Goal: Navigation & Orientation: Find specific page/section

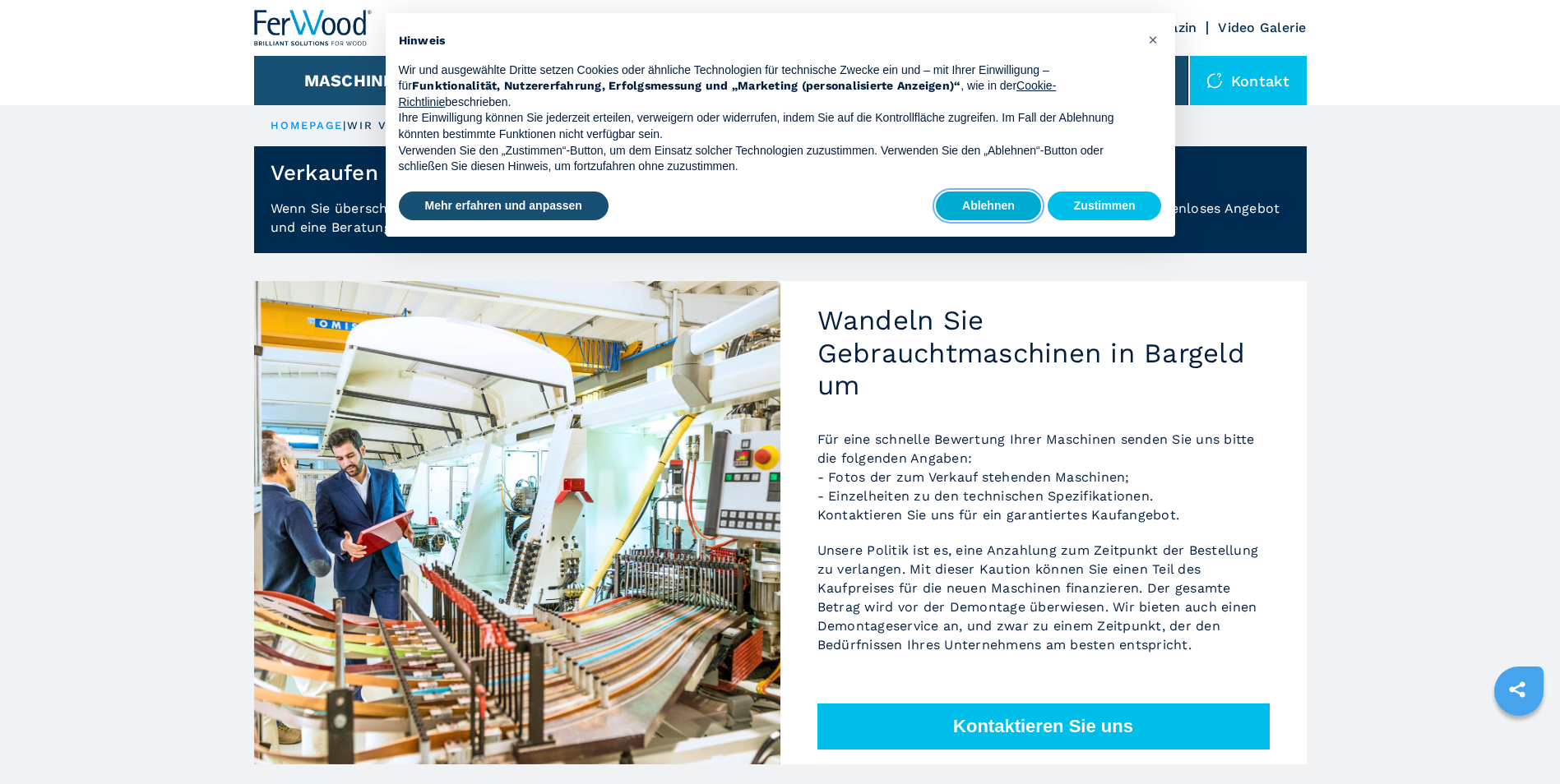
click at [995, 214] on button "Ablehnen" at bounding box center [989, 207] width 106 height 30
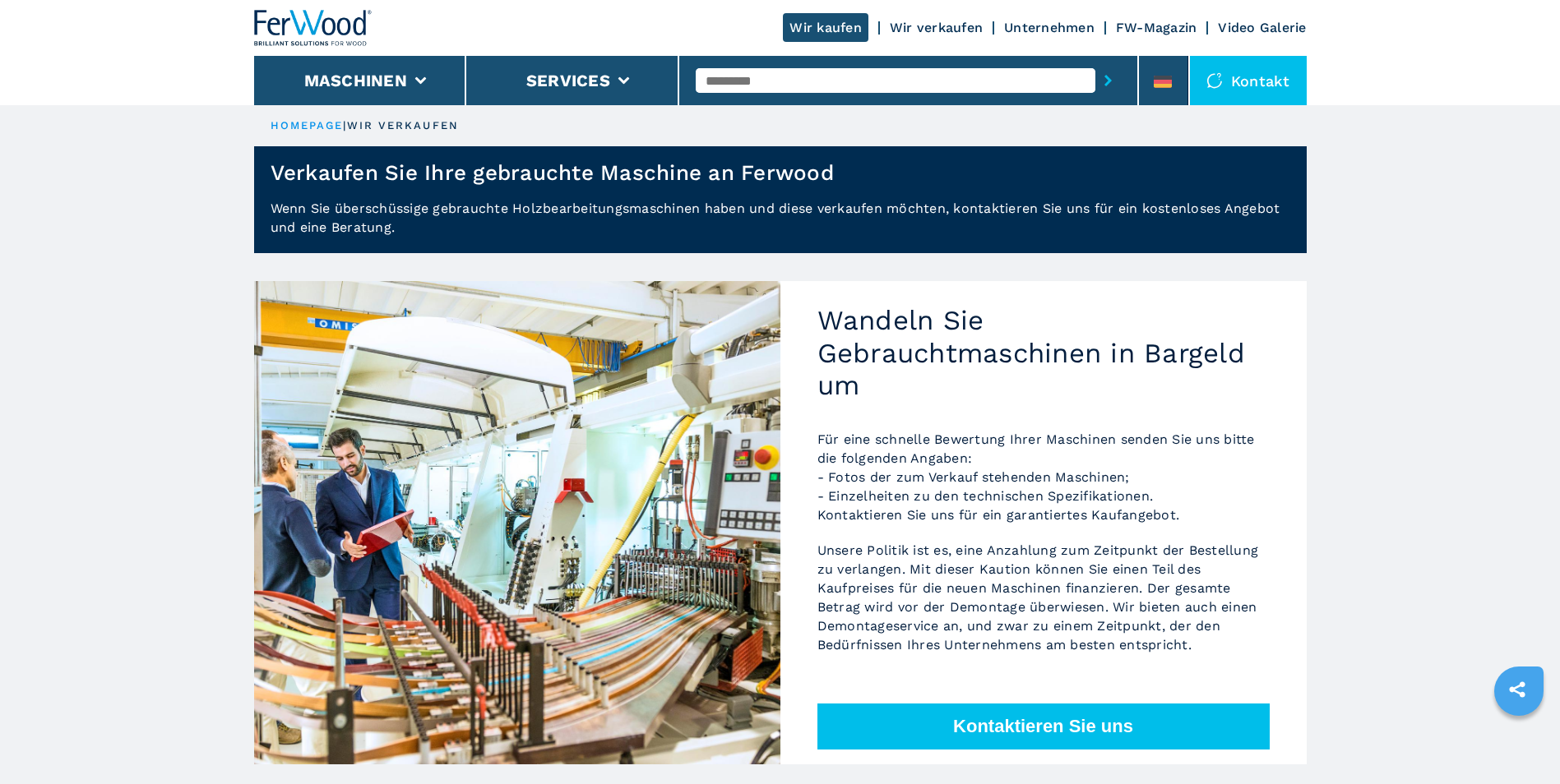
click at [1062, 31] on link "Unternehmen" at bounding box center [1050, 28] width 91 height 16
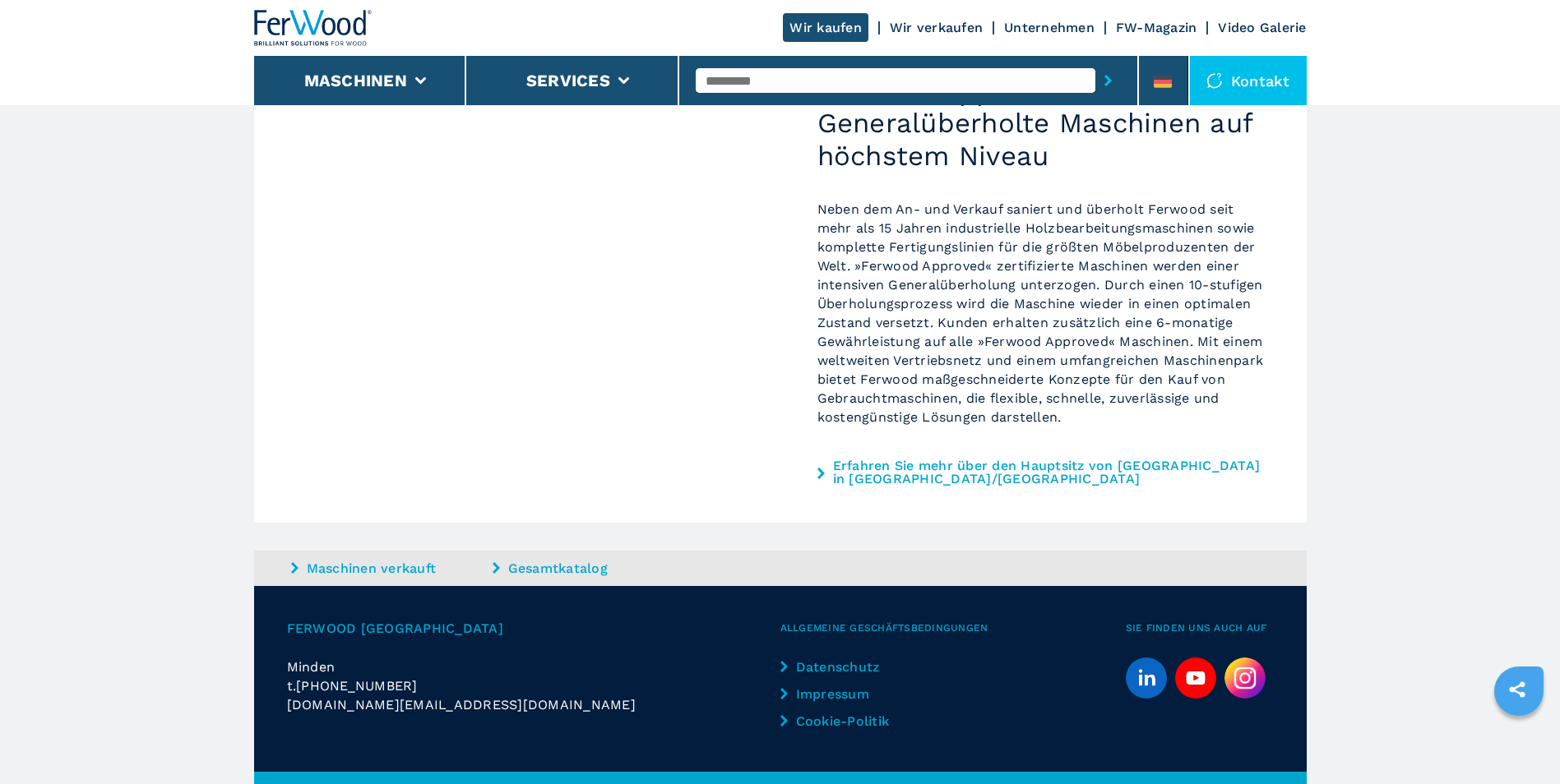
scroll to position [1357, 0]
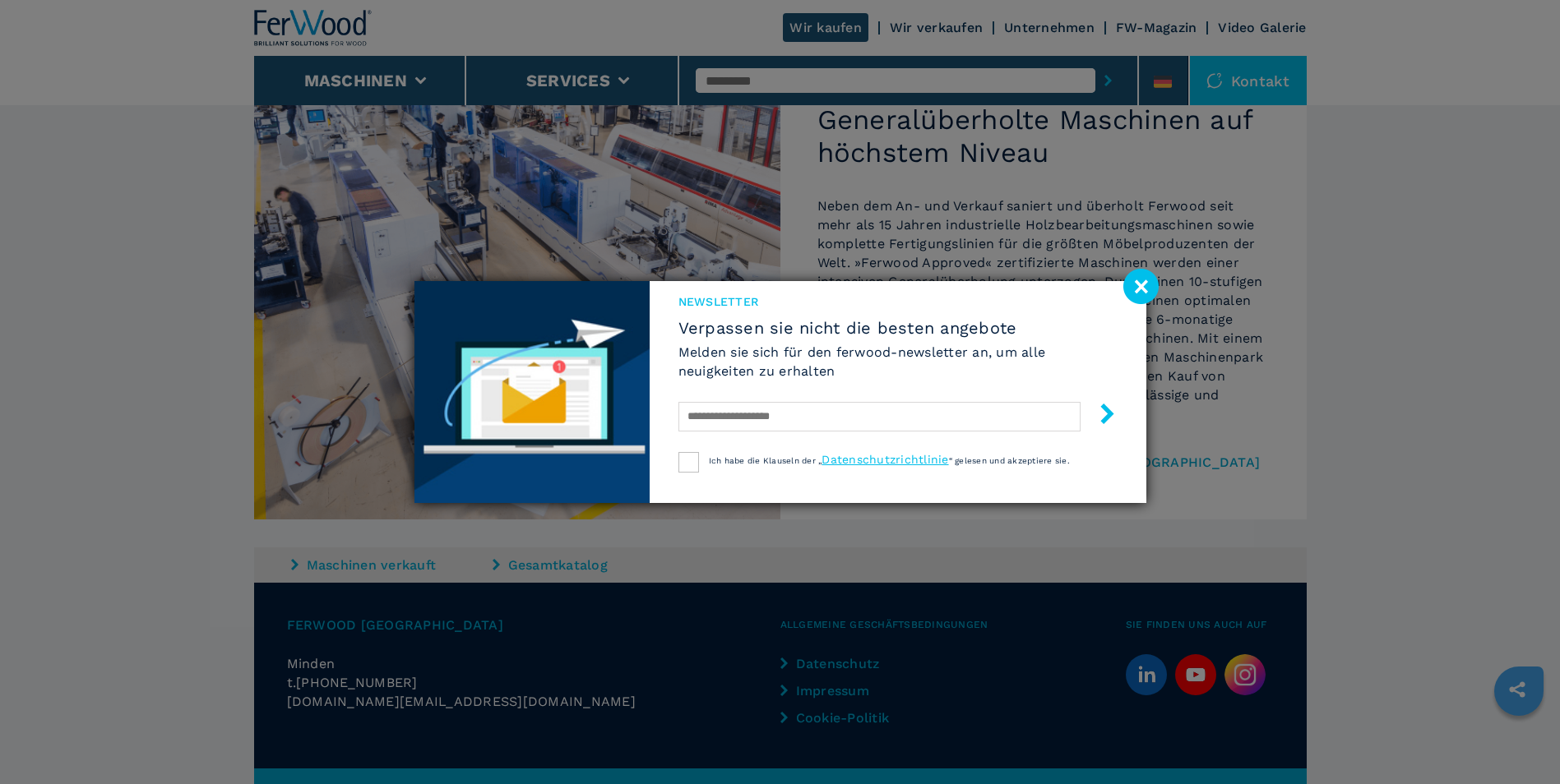
click at [1139, 297] on image at bounding box center [1140, 286] width 36 height 36
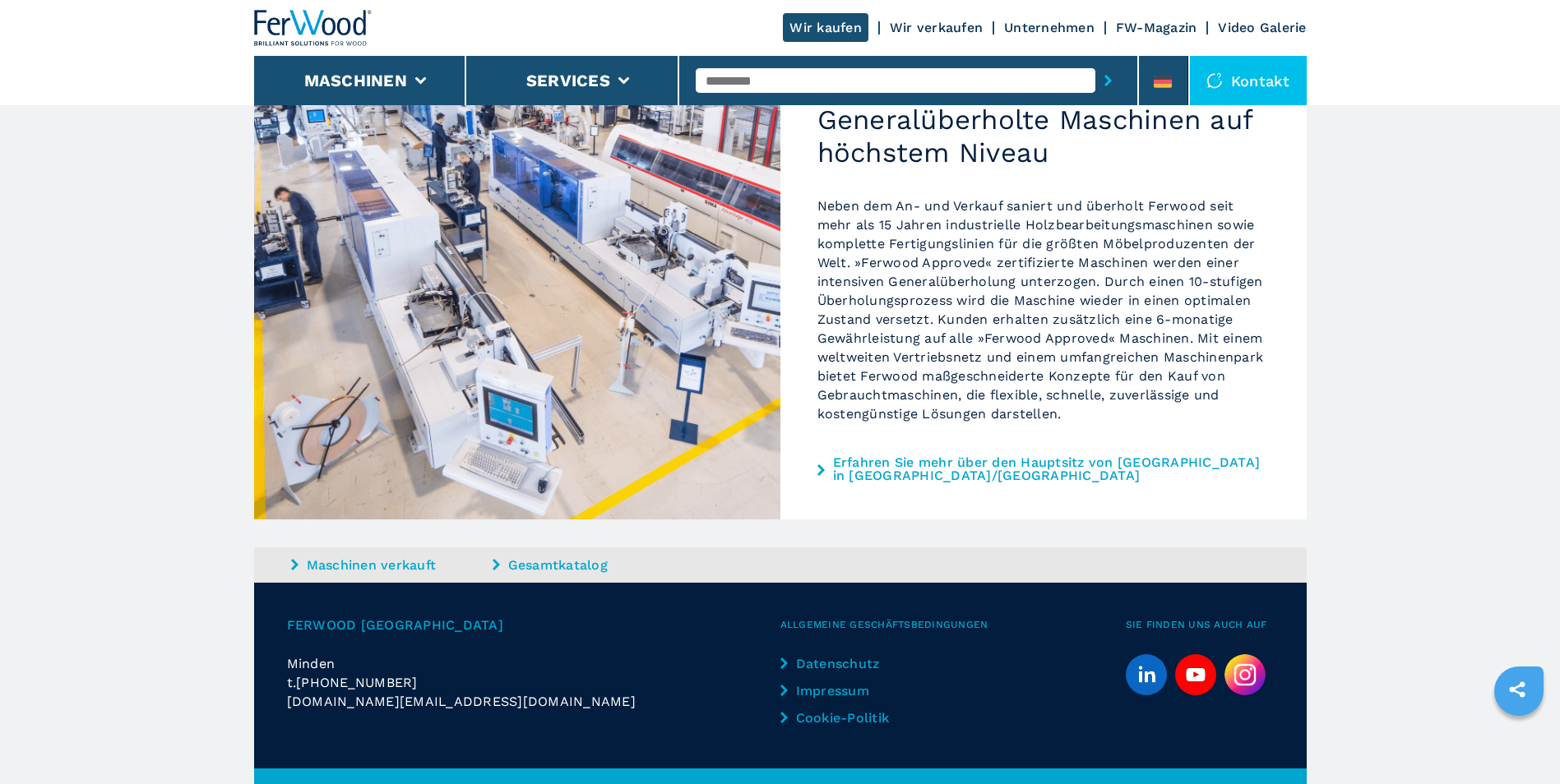
click at [818, 681] on link "Impressum" at bounding box center [848, 691] width 137 height 19
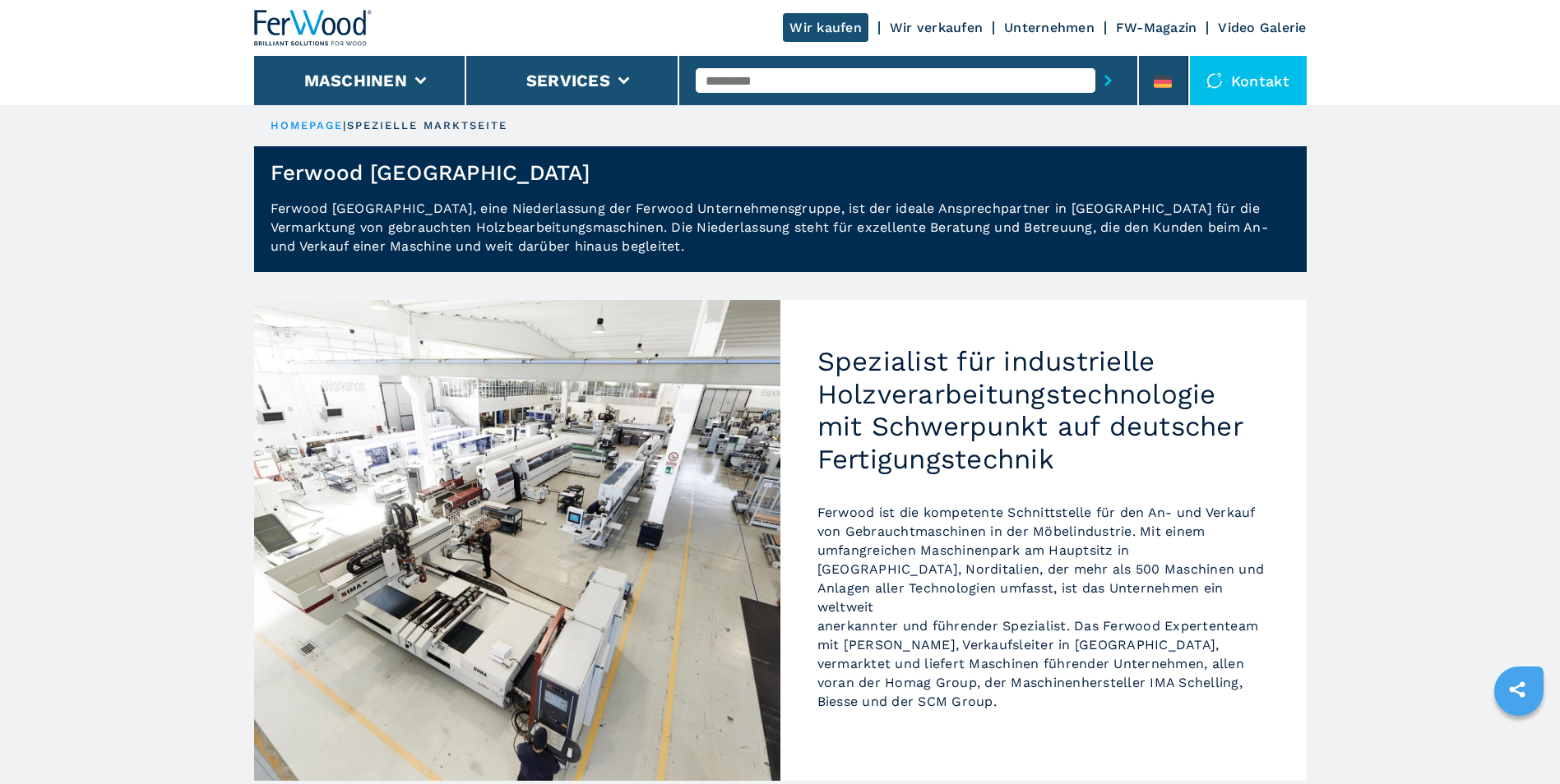
scroll to position [99, 0]
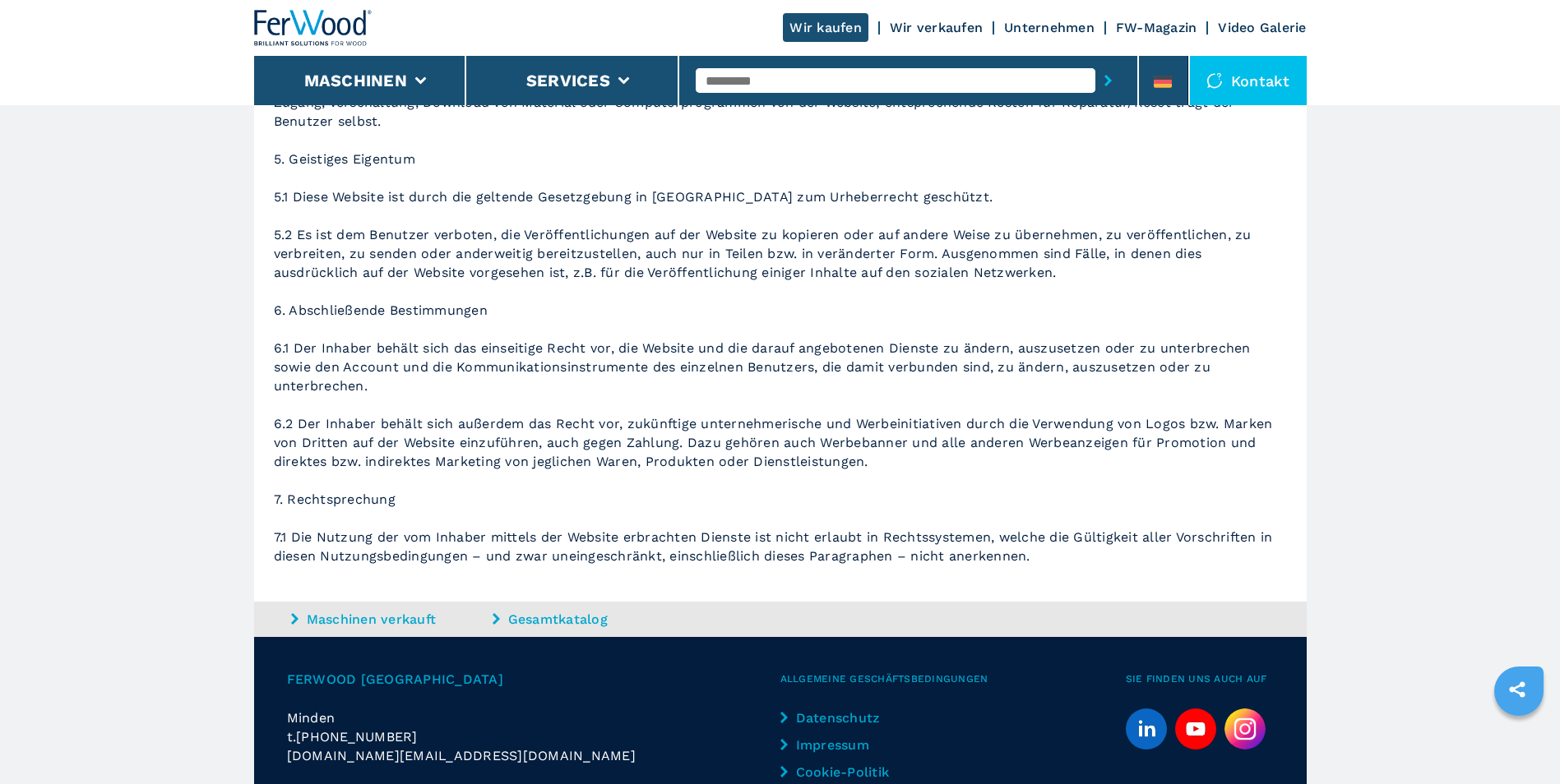
scroll to position [1824, 0]
